Goal: Transaction & Acquisition: Obtain resource

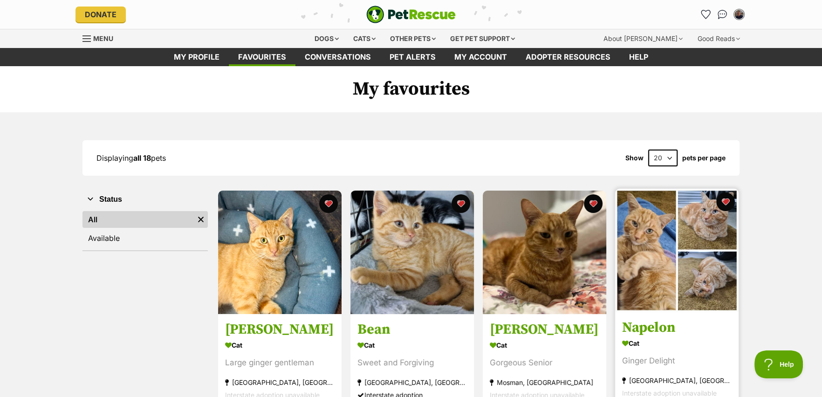
click at [656, 250] on img at bounding box center [676, 250] width 123 height 123
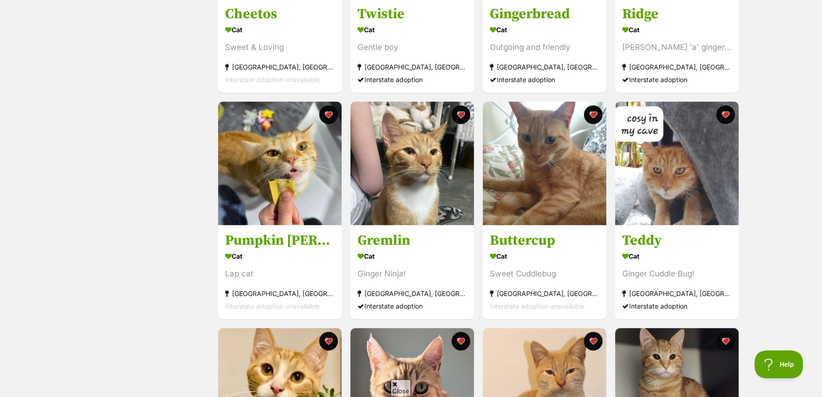
scroll to position [559, 0]
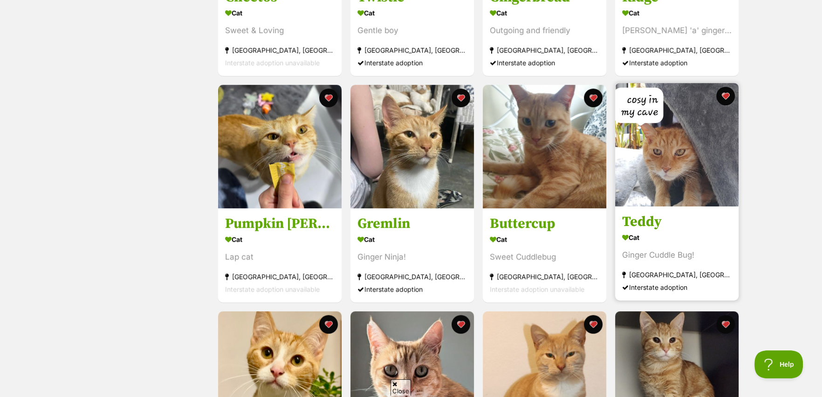
click at [659, 216] on h3 "Teddy" at bounding box center [676, 222] width 109 height 18
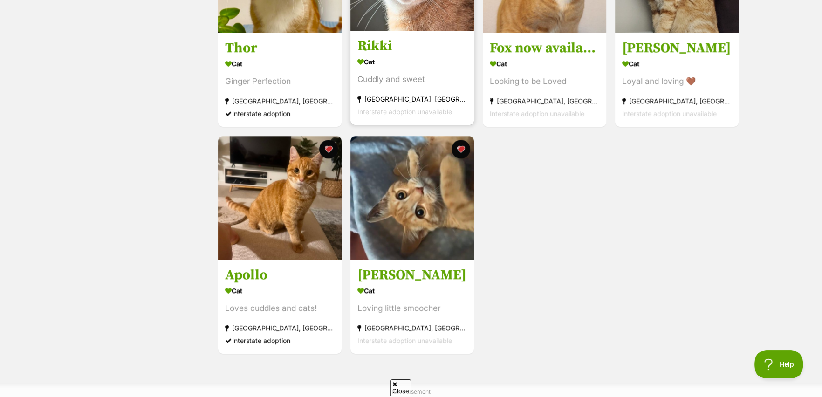
scroll to position [978, 0]
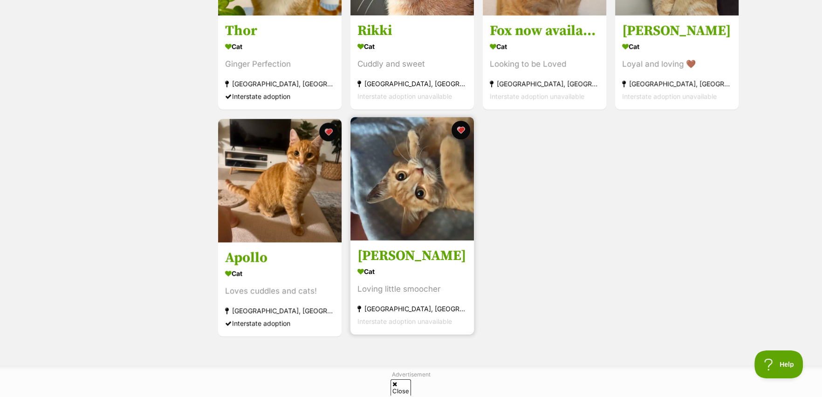
click at [405, 192] on img at bounding box center [411, 178] width 123 height 123
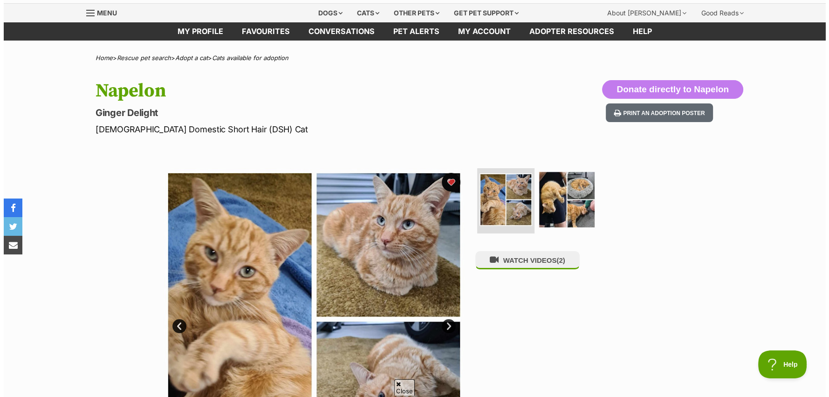
scroll to position [47, 0]
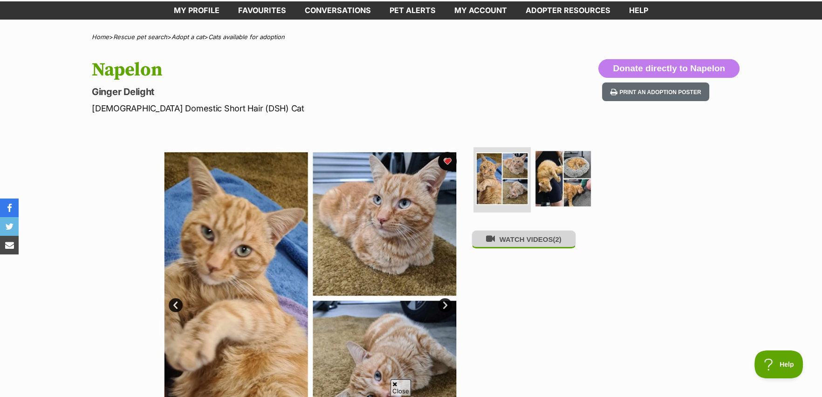
click at [505, 245] on button "WATCH VIDEOS (2)" at bounding box center [523, 239] width 104 height 18
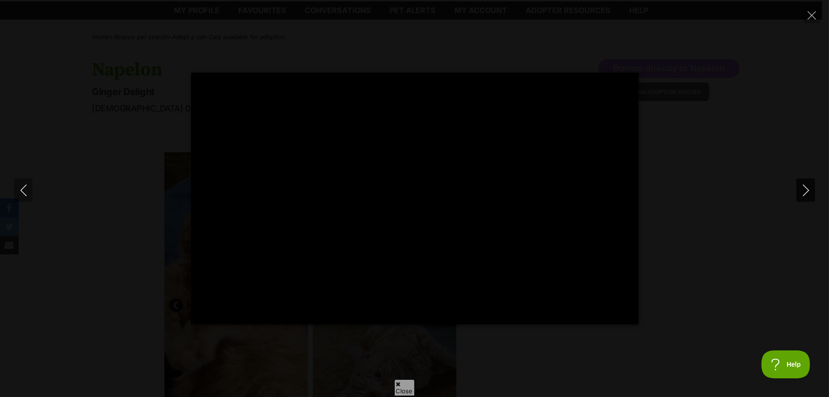
type input "100"
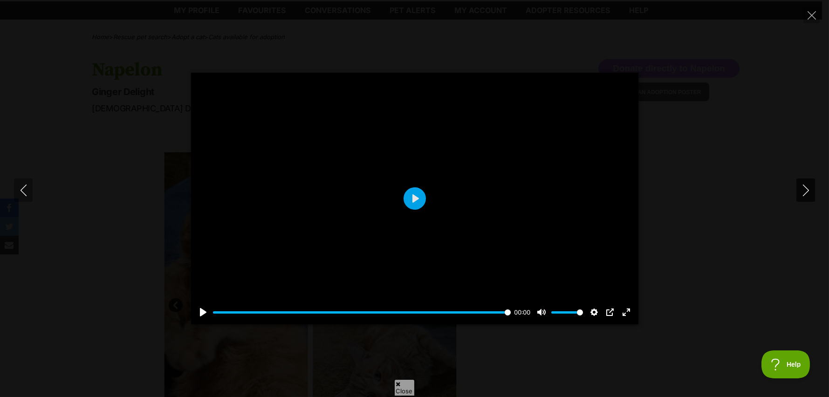
click at [800, 190] on icon "Next" at bounding box center [806, 190] width 12 height 12
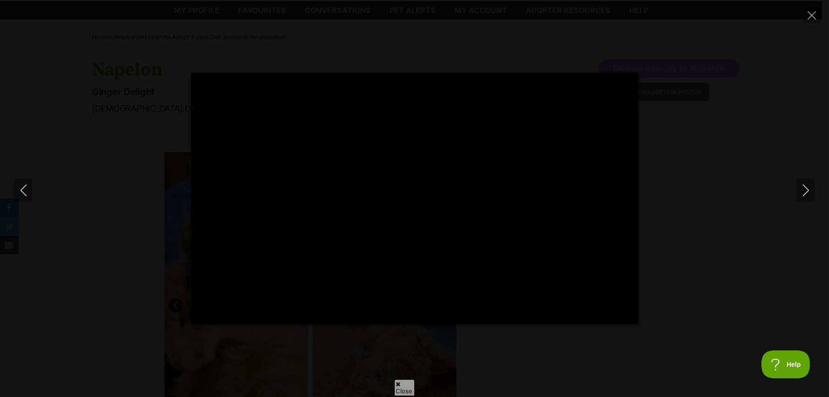
type input "100"
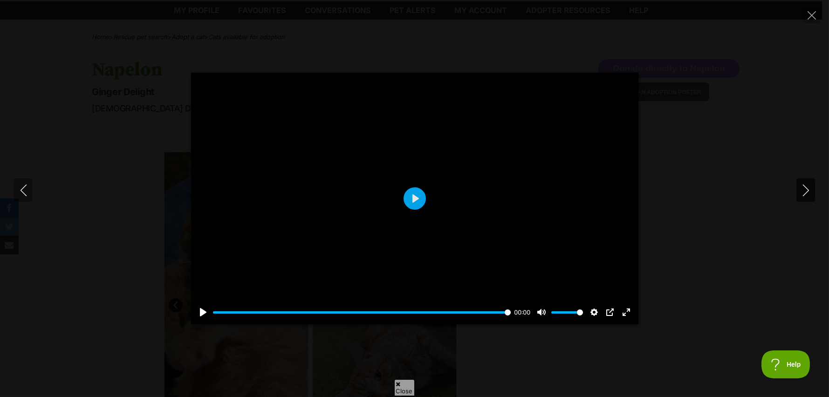
click at [806, 191] on icon "Next" at bounding box center [806, 190] width 12 height 12
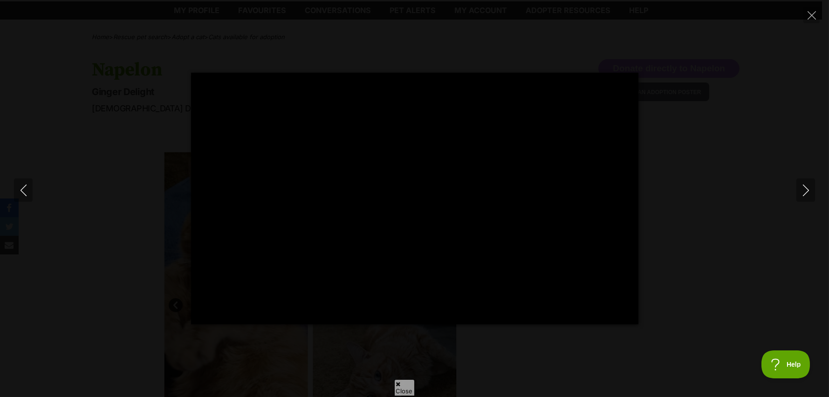
type input "5.36"
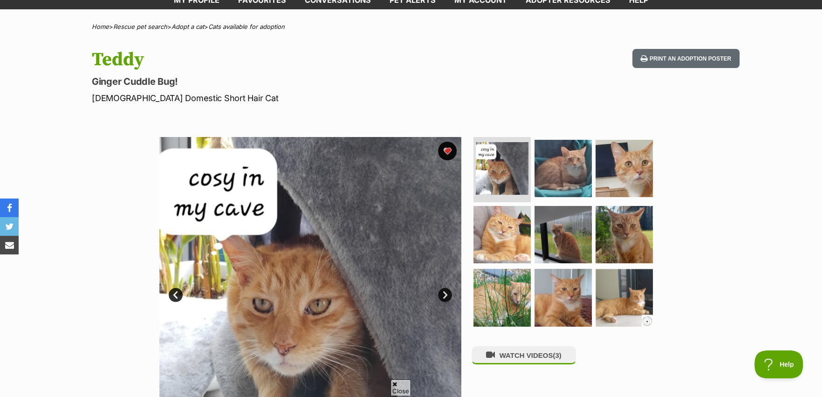
scroll to position [47, 0]
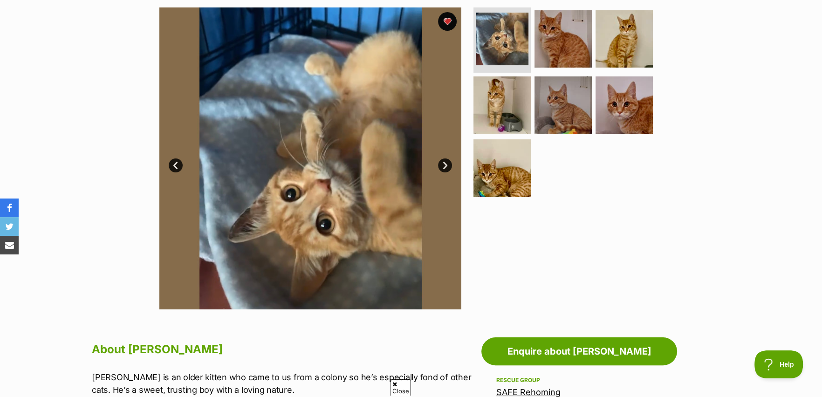
scroll to position [140, 0]
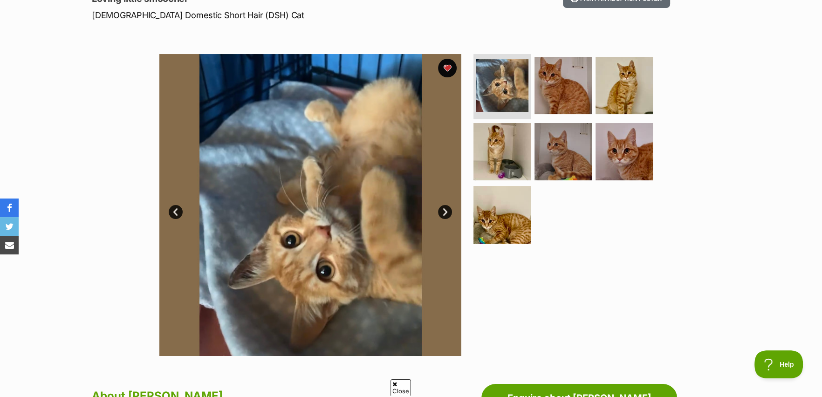
click at [441, 211] on link "Next" at bounding box center [445, 212] width 14 height 14
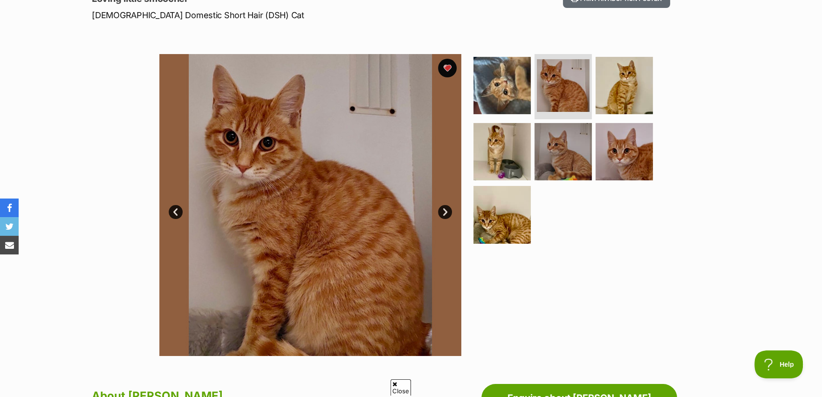
click at [441, 211] on link "Next" at bounding box center [445, 212] width 14 height 14
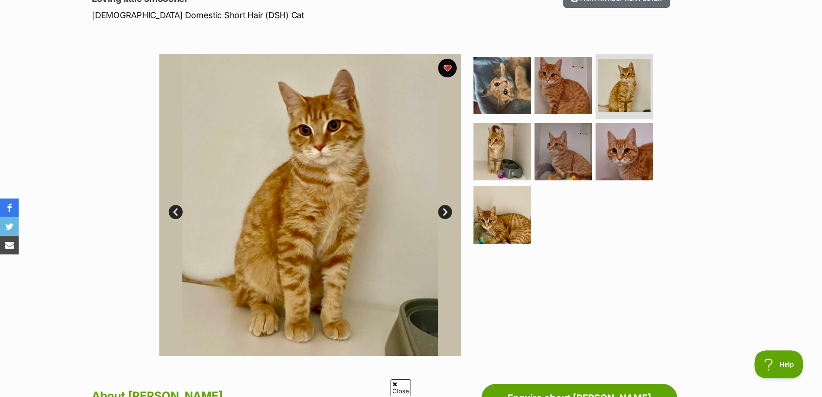
click at [441, 211] on link "Next" at bounding box center [445, 212] width 14 height 14
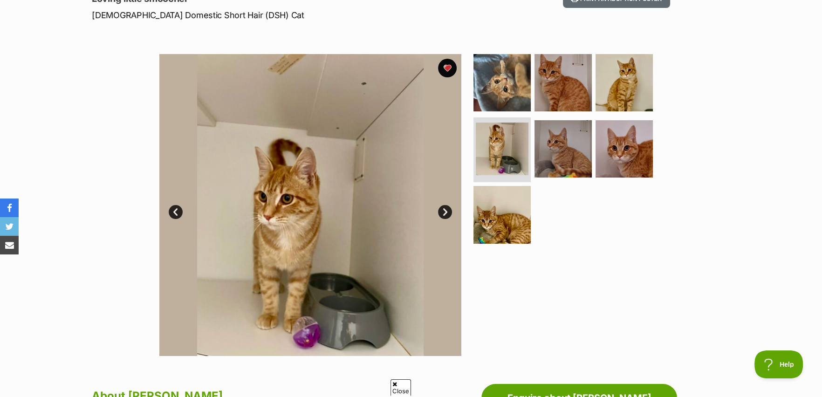
click at [441, 211] on link "Next" at bounding box center [445, 212] width 14 height 14
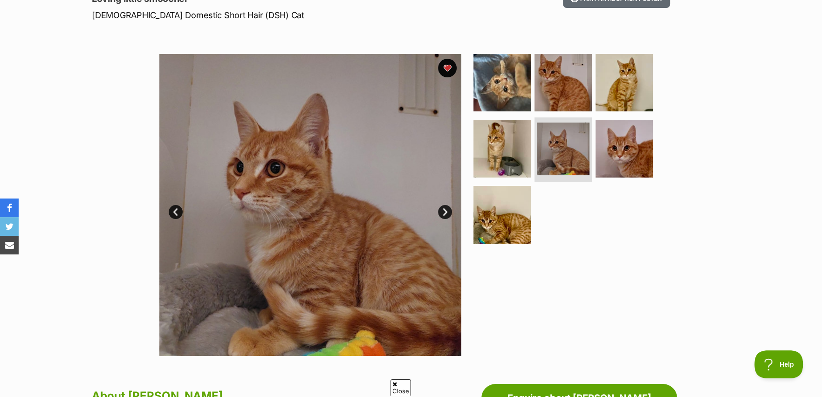
click at [441, 211] on link "Next" at bounding box center [445, 212] width 14 height 14
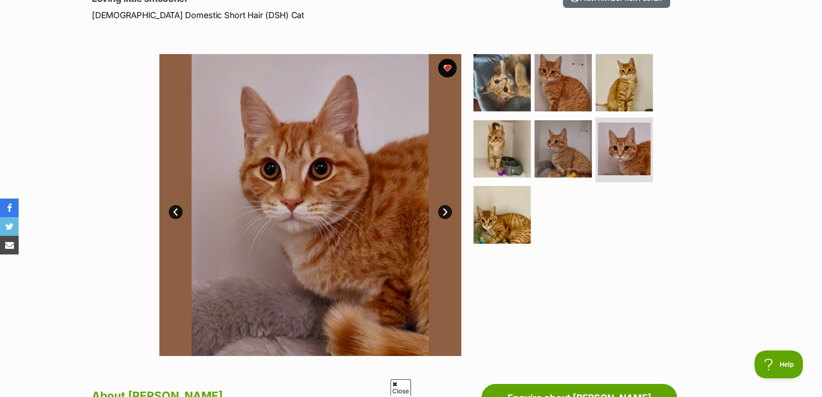
click at [441, 211] on link "Next" at bounding box center [445, 212] width 14 height 14
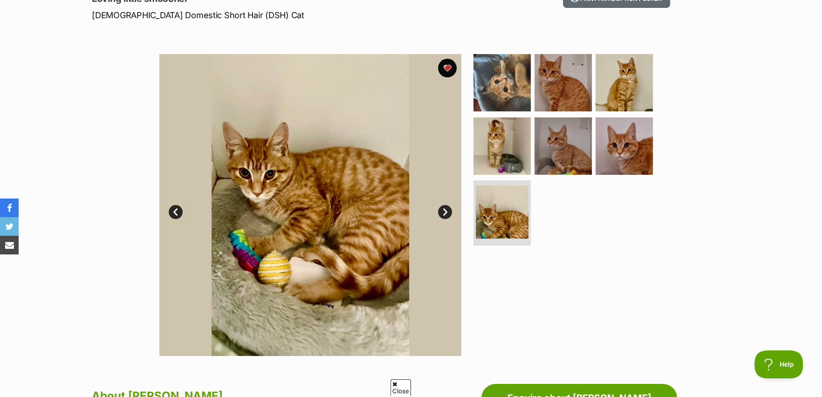
click at [441, 211] on link "Next" at bounding box center [445, 212] width 14 height 14
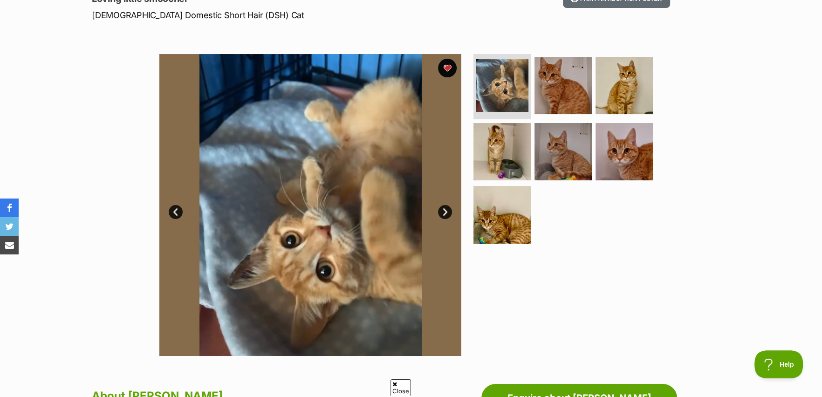
click at [441, 211] on link "Next" at bounding box center [445, 212] width 14 height 14
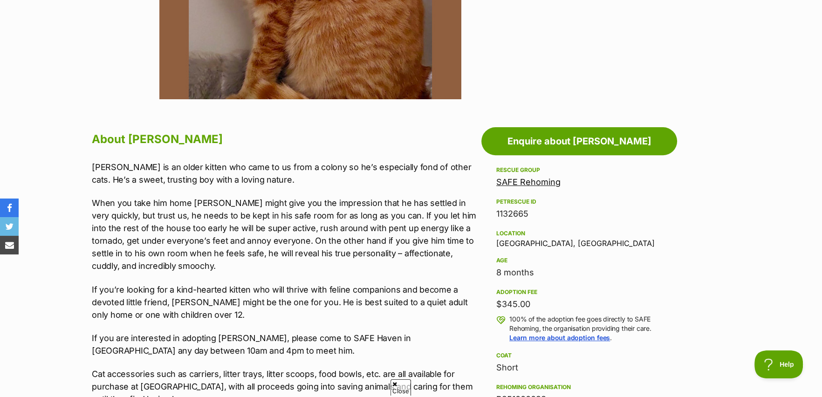
scroll to position [419, 0]
